Goal: Navigation & Orientation: Understand site structure

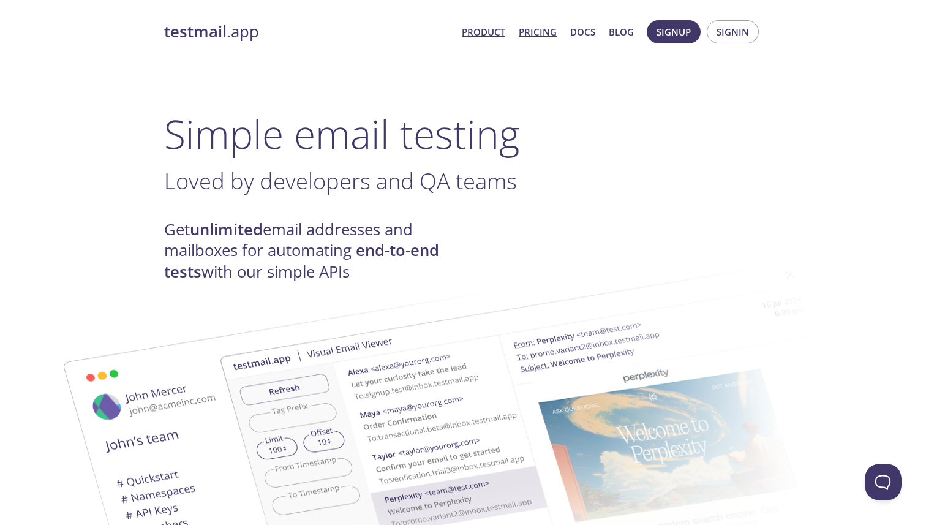
click at [536, 26] on link "Pricing" at bounding box center [538, 32] width 38 height 16
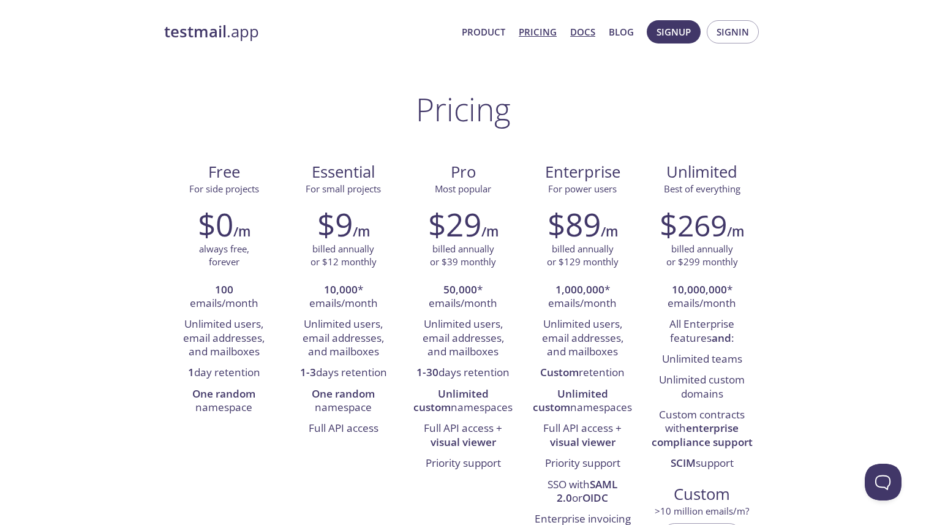
click at [583, 31] on link "Docs" at bounding box center [582, 32] width 25 height 16
click at [479, 28] on link "Product" at bounding box center [484, 32] width 44 height 16
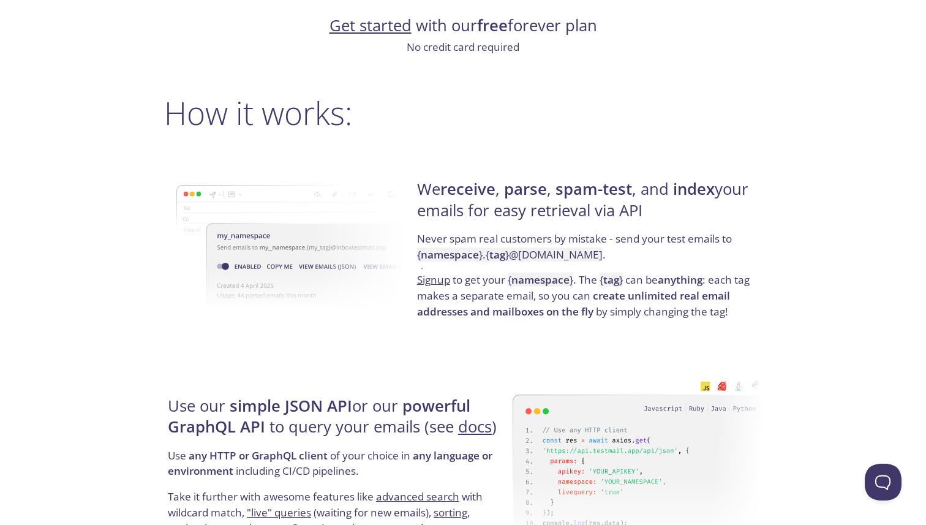
scroll to position [823, 0]
